Goal: Task Accomplishment & Management: Use online tool/utility

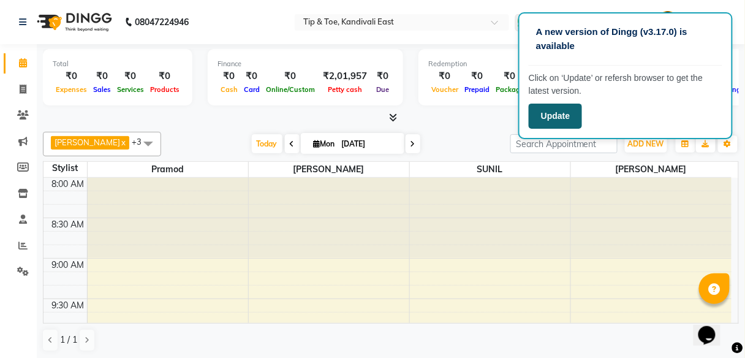
click at [571, 116] on button "Update" at bounding box center [555, 116] width 53 height 25
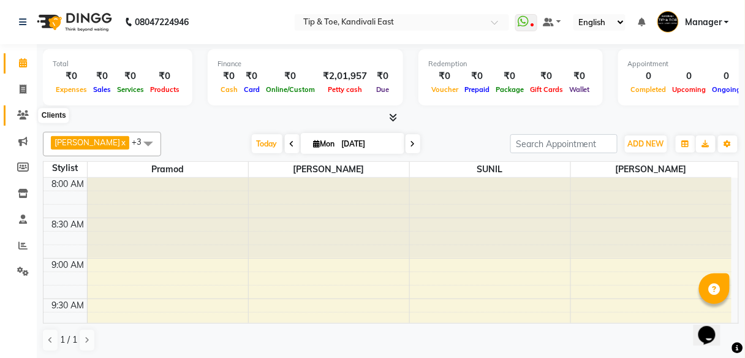
click at [19, 118] on icon at bounding box center [23, 114] width 12 height 9
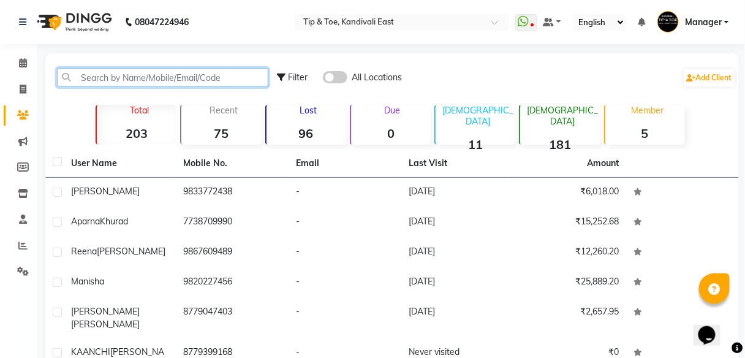
click at [146, 80] on input "text" at bounding box center [162, 77] width 211 height 19
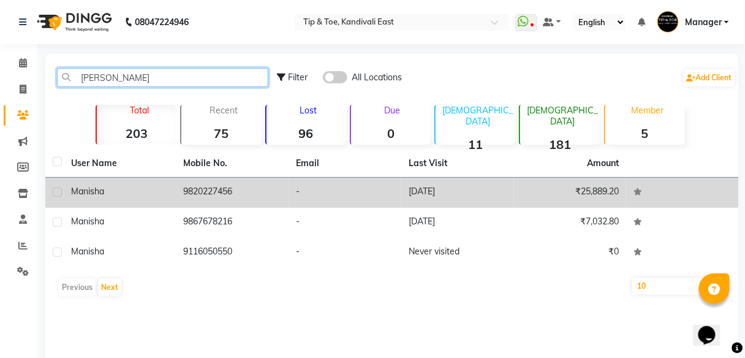
type input "[PERSON_NAME]"
click at [212, 183] on td "9820227456" at bounding box center [232, 193] width 113 height 30
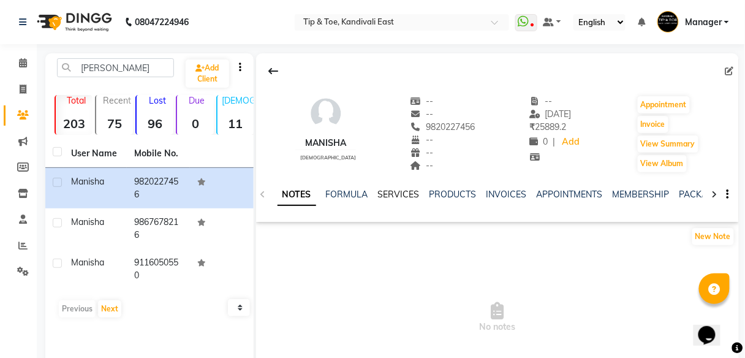
click at [406, 195] on link "SERVICES" at bounding box center [399, 194] width 42 height 11
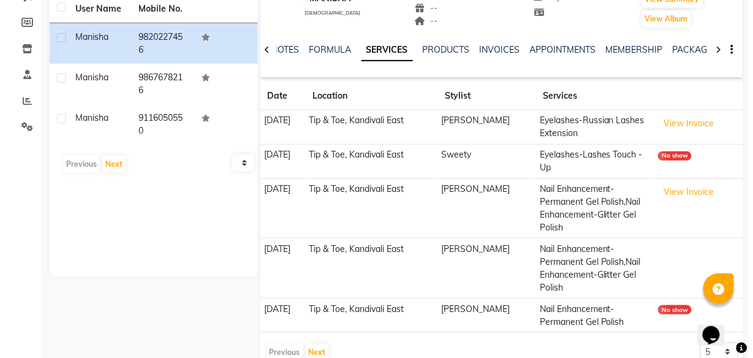
scroll to position [147, 0]
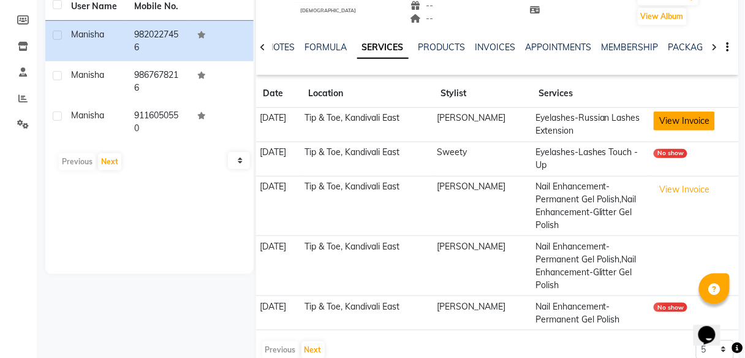
click at [669, 123] on button "View Invoice" at bounding box center [684, 121] width 61 height 19
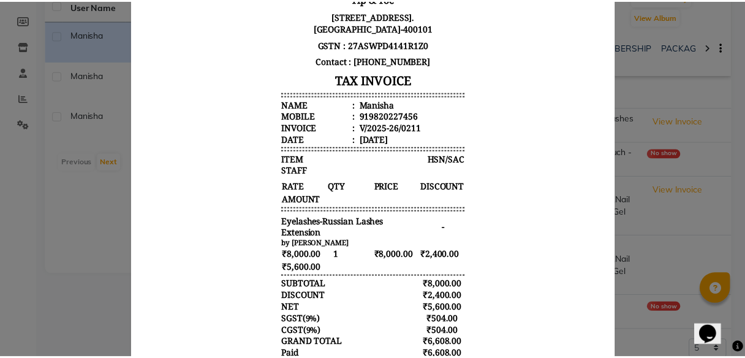
scroll to position [0, 0]
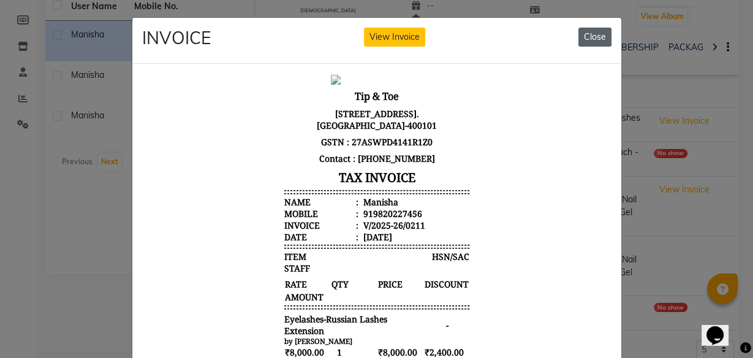
click at [594, 42] on button "Close" at bounding box center [594, 37] width 33 height 19
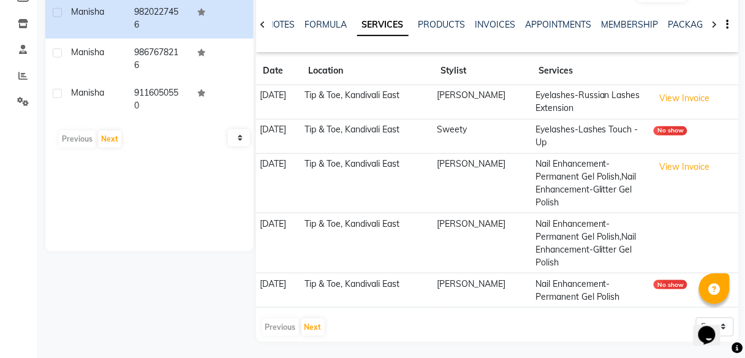
scroll to position [170, 0]
click at [315, 320] on button "Next" at bounding box center [312, 326] width 23 height 17
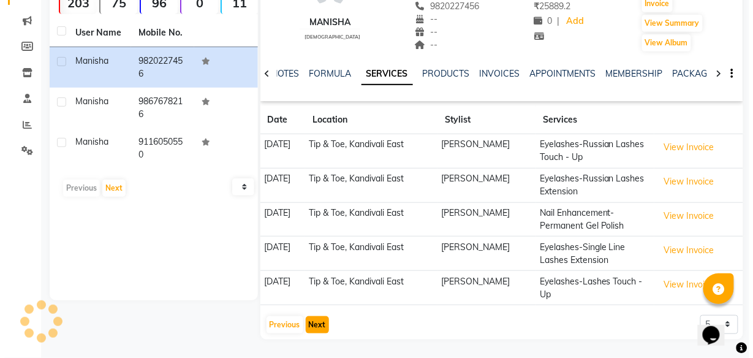
scroll to position [119, 0]
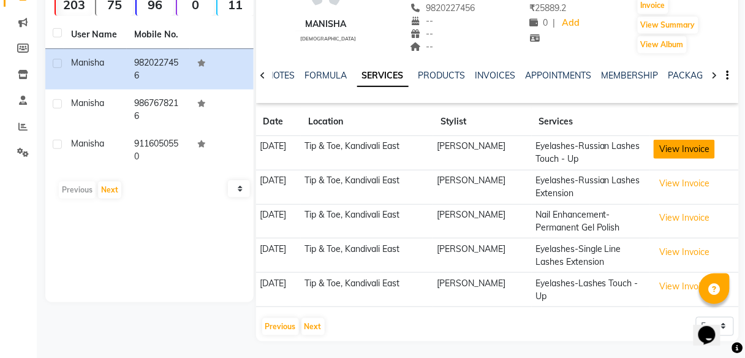
click at [677, 150] on button "View Invoice" at bounding box center [684, 149] width 61 height 19
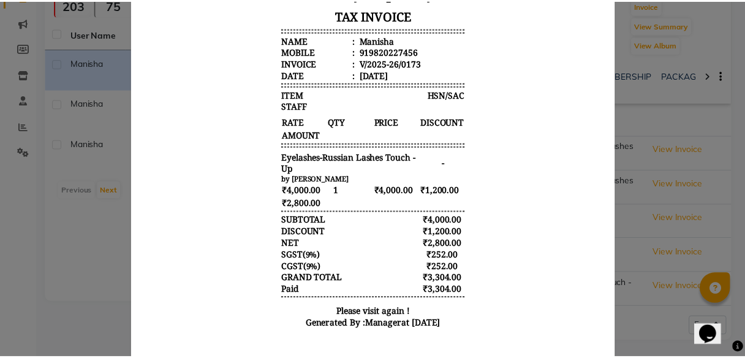
scroll to position [188, 0]
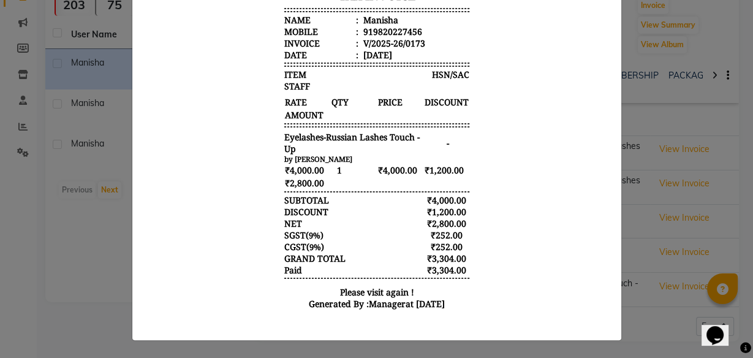
click at [673, 64] on ngb-modal-window "INVOICE View Invoice Close" at bounding box center [376, 179] width 753 height 358
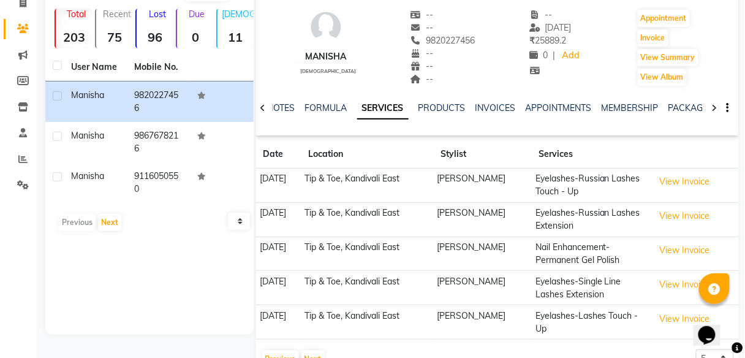
scroll to position [0, 0]
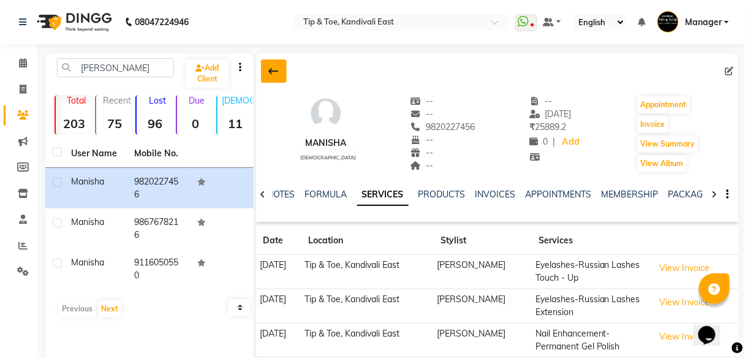
click at [266, 72] on button at bounding box center [274, 70] width 26 height 23
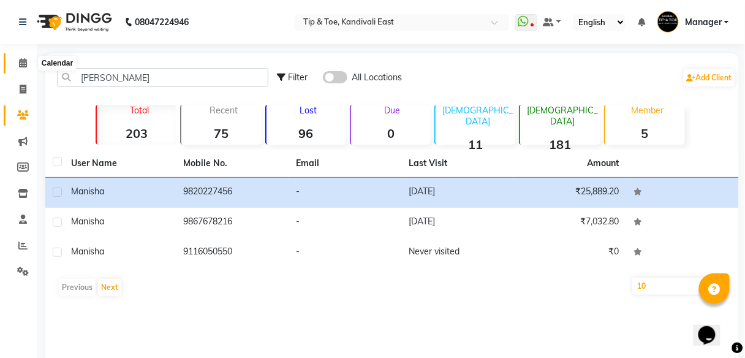
click at [23, 63] on icon at bounding box center [23, 62] width 8 height 9
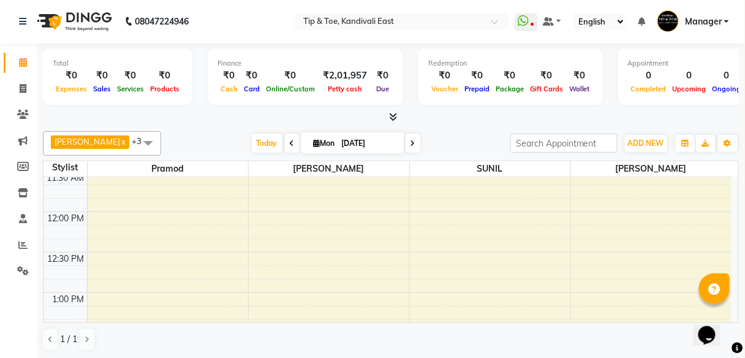
scroll to position [294, 0]
click at [17, 138] on span at bounding box center [22, 141] width 21 height 14
